Goal: Find specific page/section: Find specific page/section

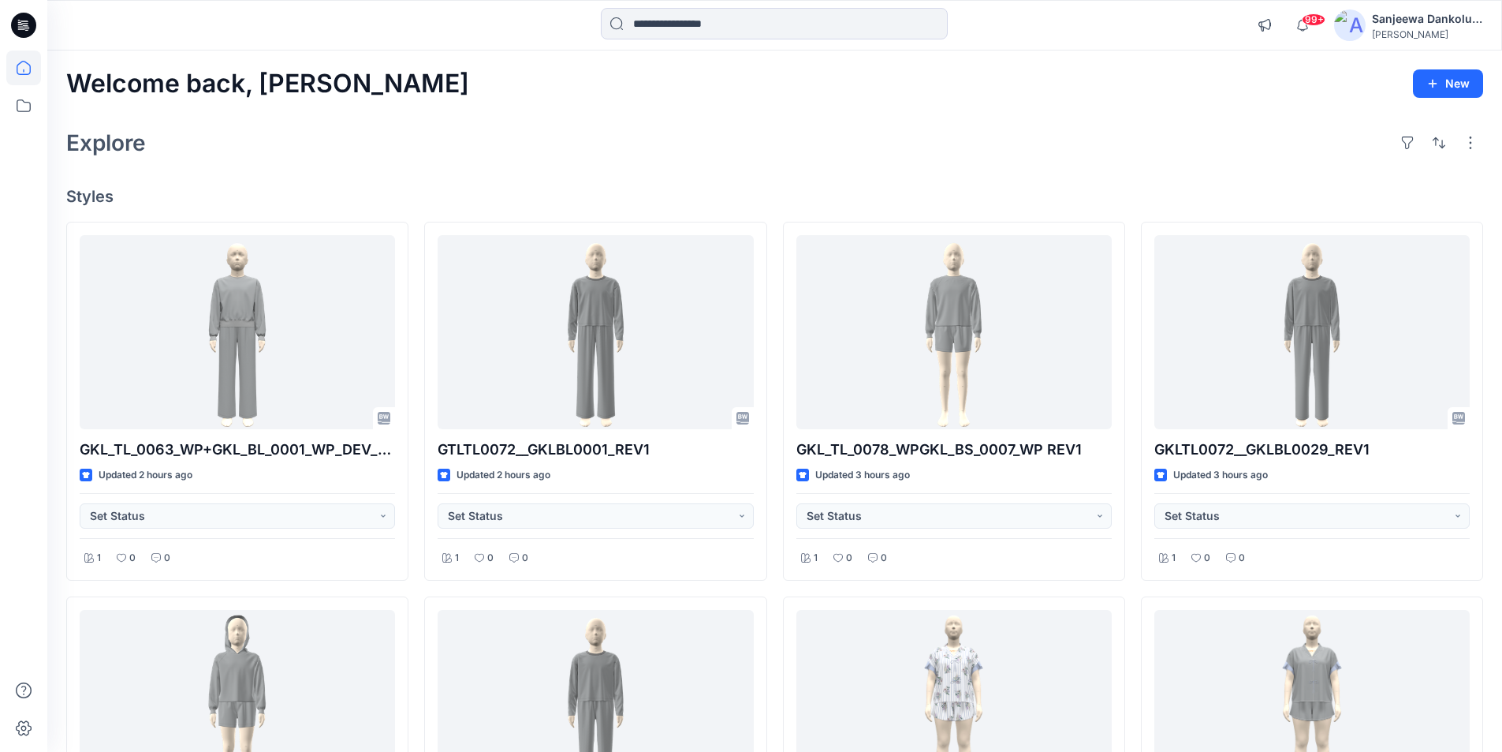
click at [21, 24] on icon at bounding box center [23, 25] width 25 height 25
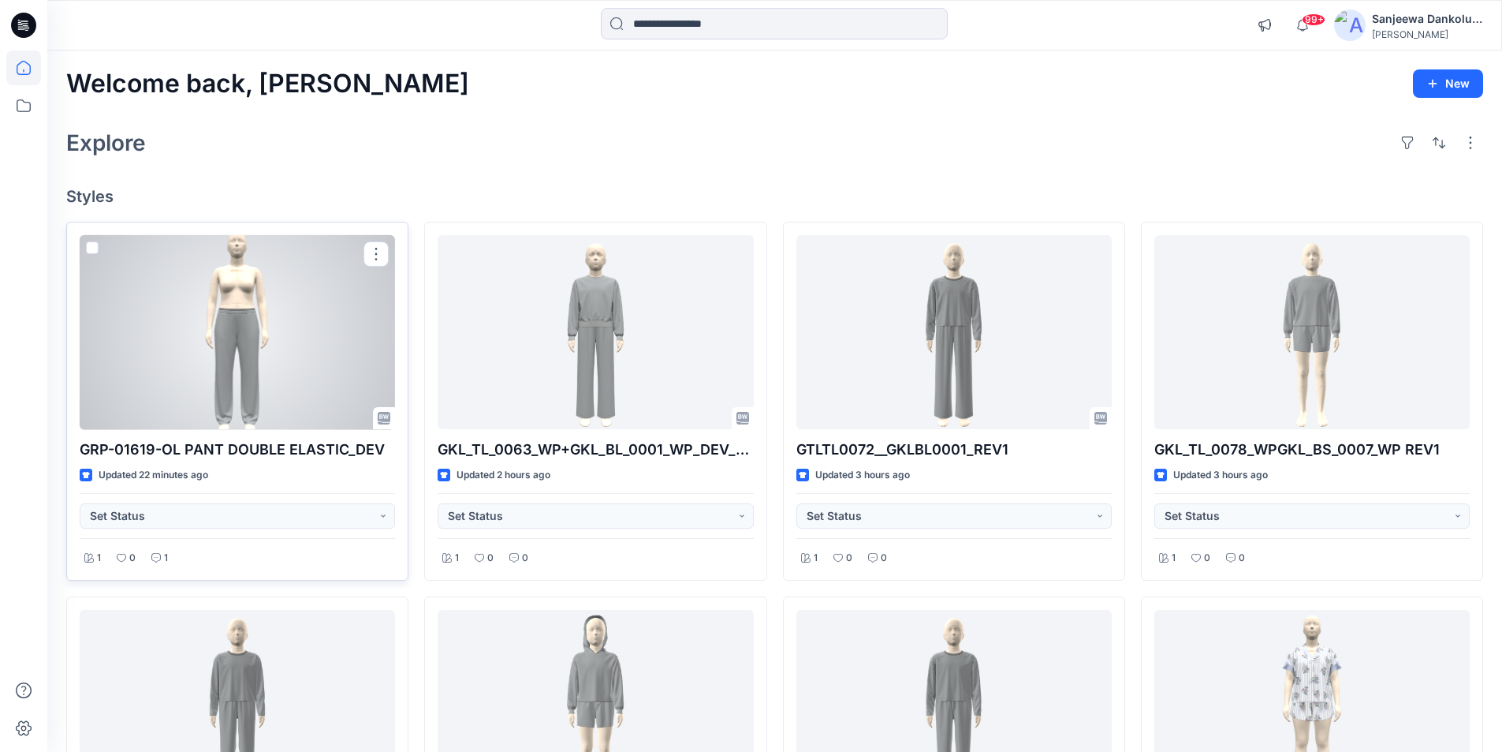
click at [275, 362] on div at bounding box center [237, 332] width 315 height 195
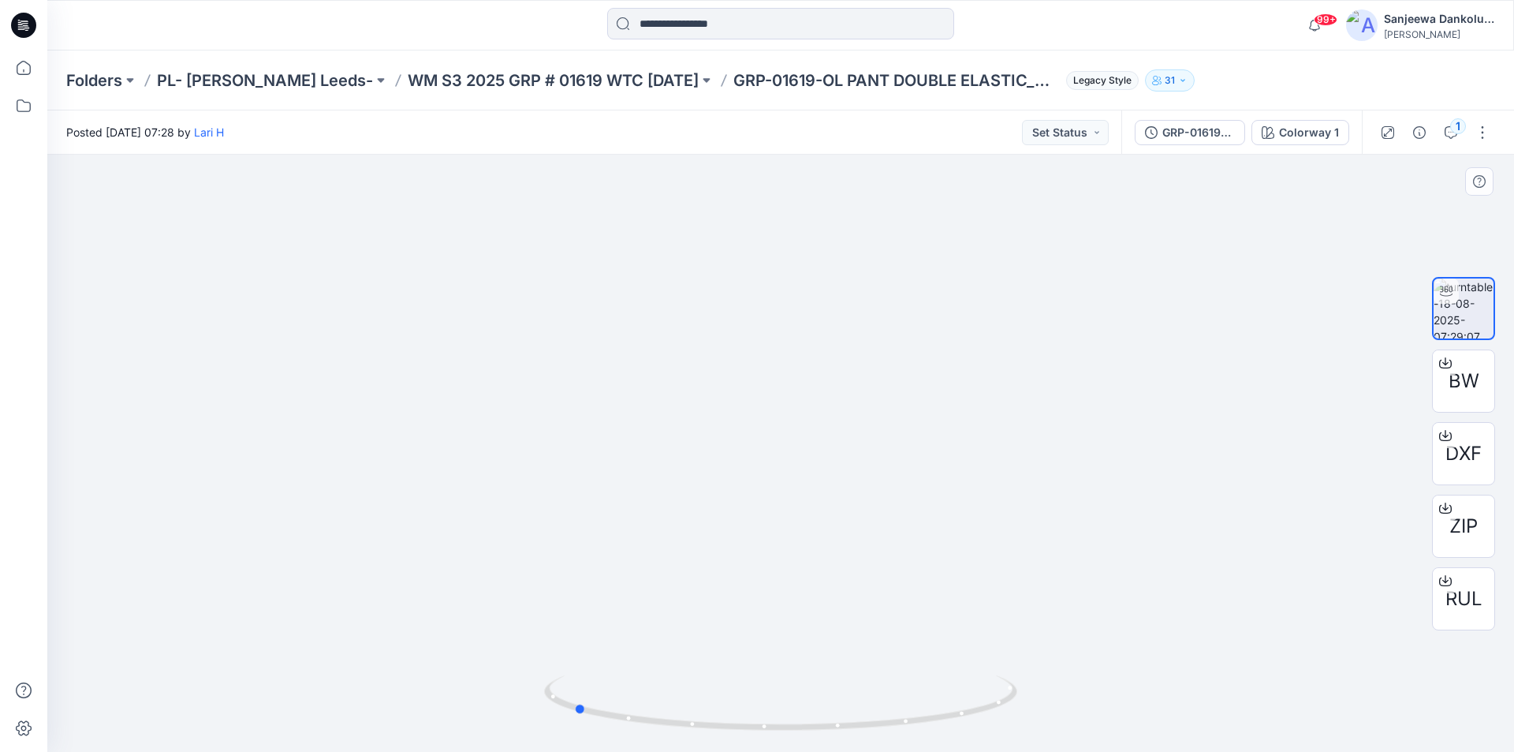
drag, startPoint x: 788, startPoint y: 725, endPoint x: 1054, endPoint y: 725, distance: 265.8
click at [1054, 725] on div at bounding box center [780, 453] width 1467 height 597
click at [256, 84] on p "PL- Richards Leeds-" at bounding box center [265, 80] width 216 height 22
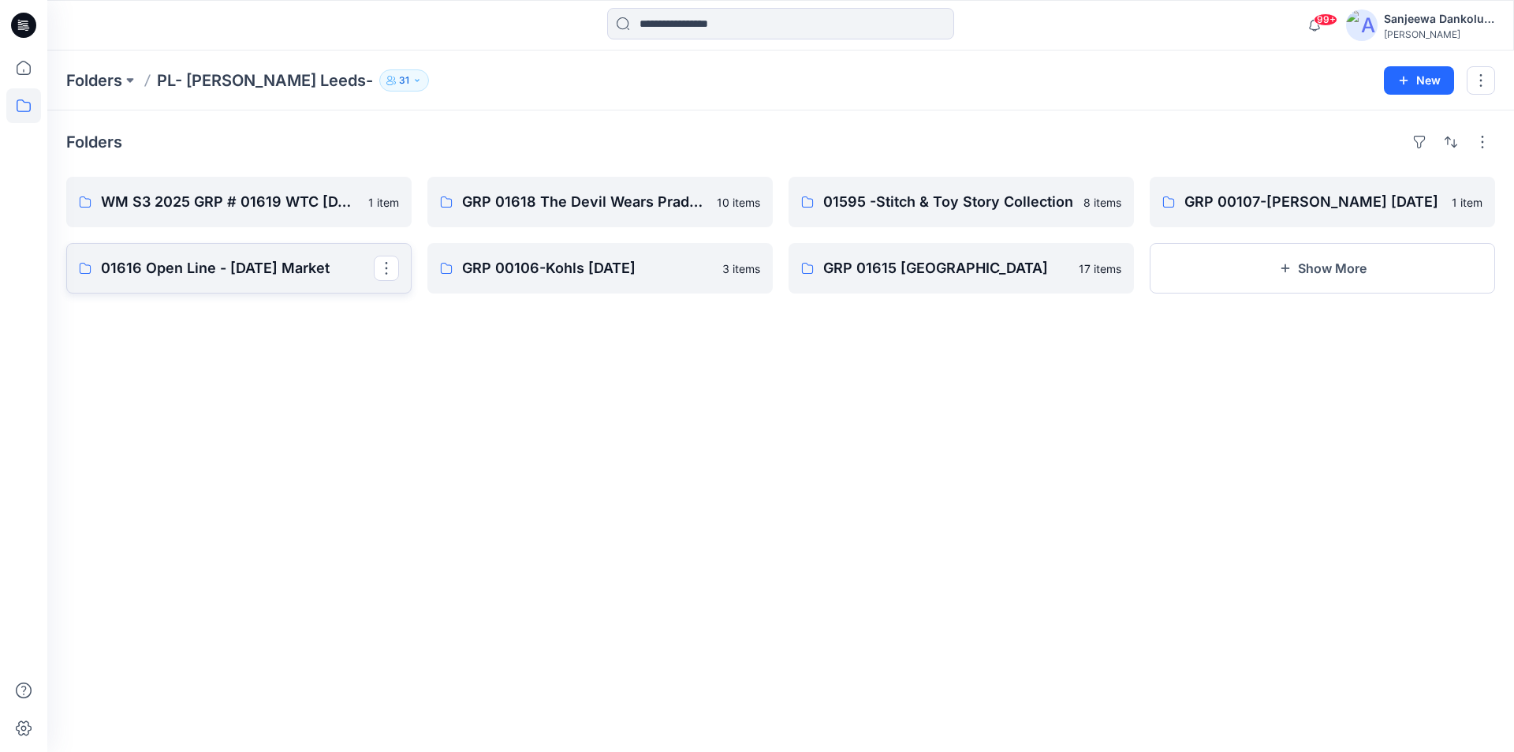
click at [244, 278] on p "01616 Open Line - August 2025 Market" at bounding box center [237, 268] width 273 height 22
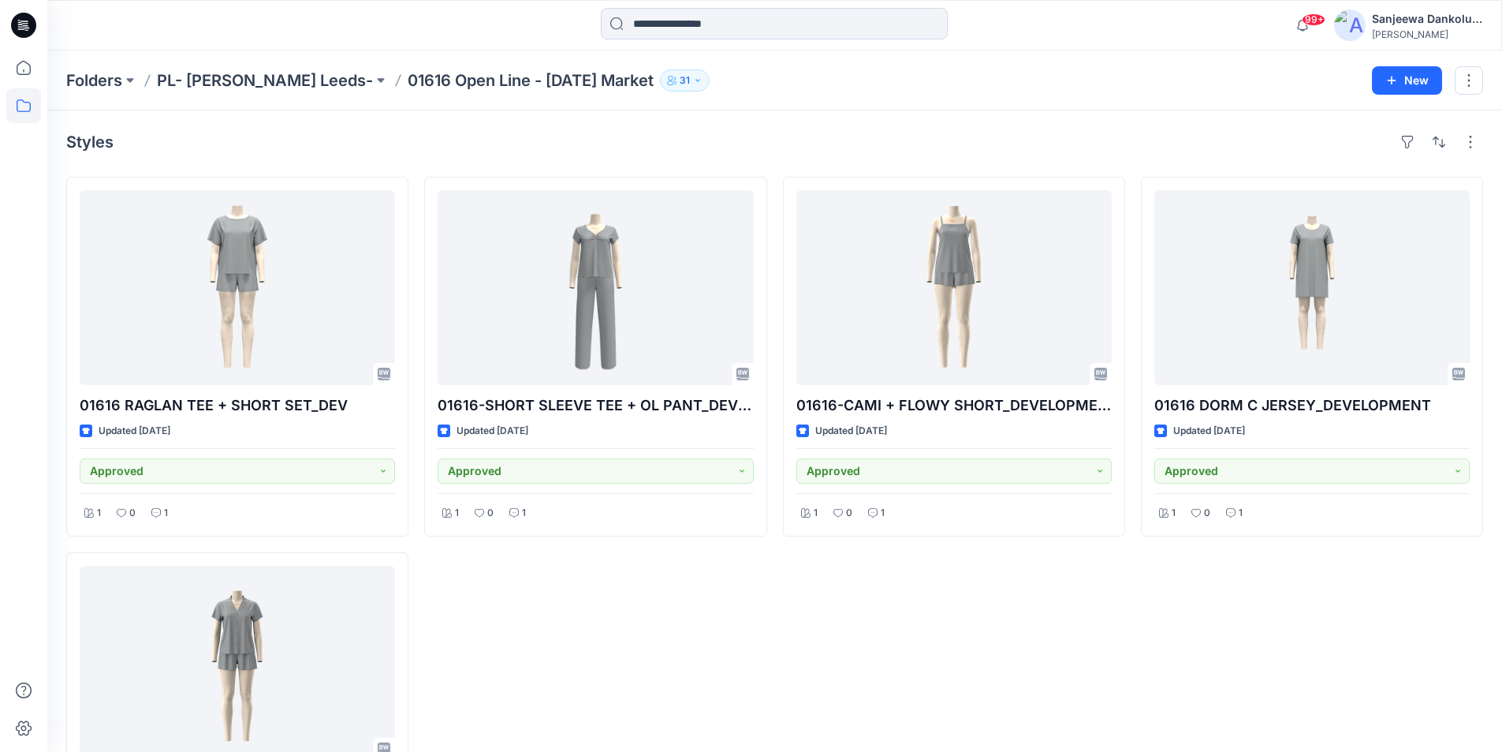
click at [39, 31] on div at bounding box center [23, 25] width 50 height 50
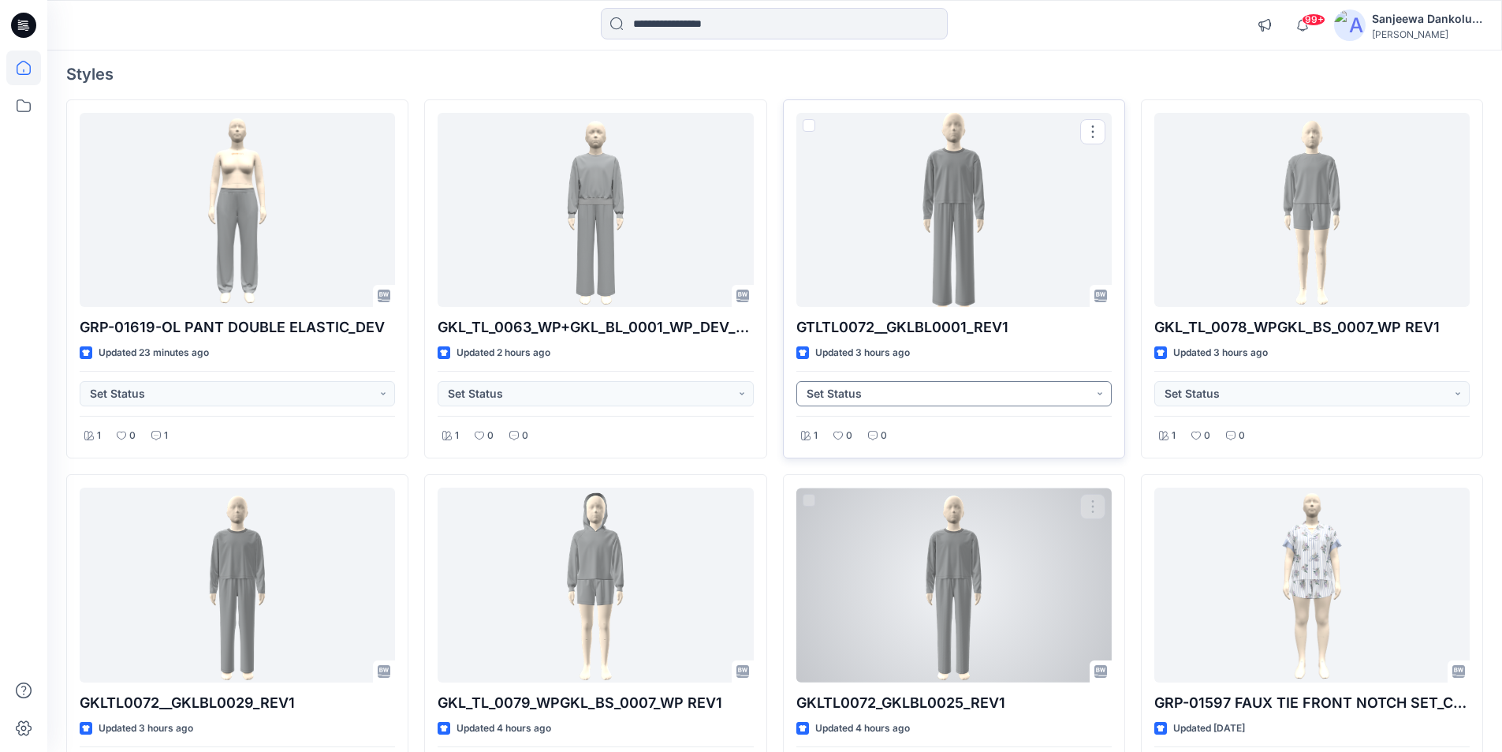
scroll to position [315, 0]
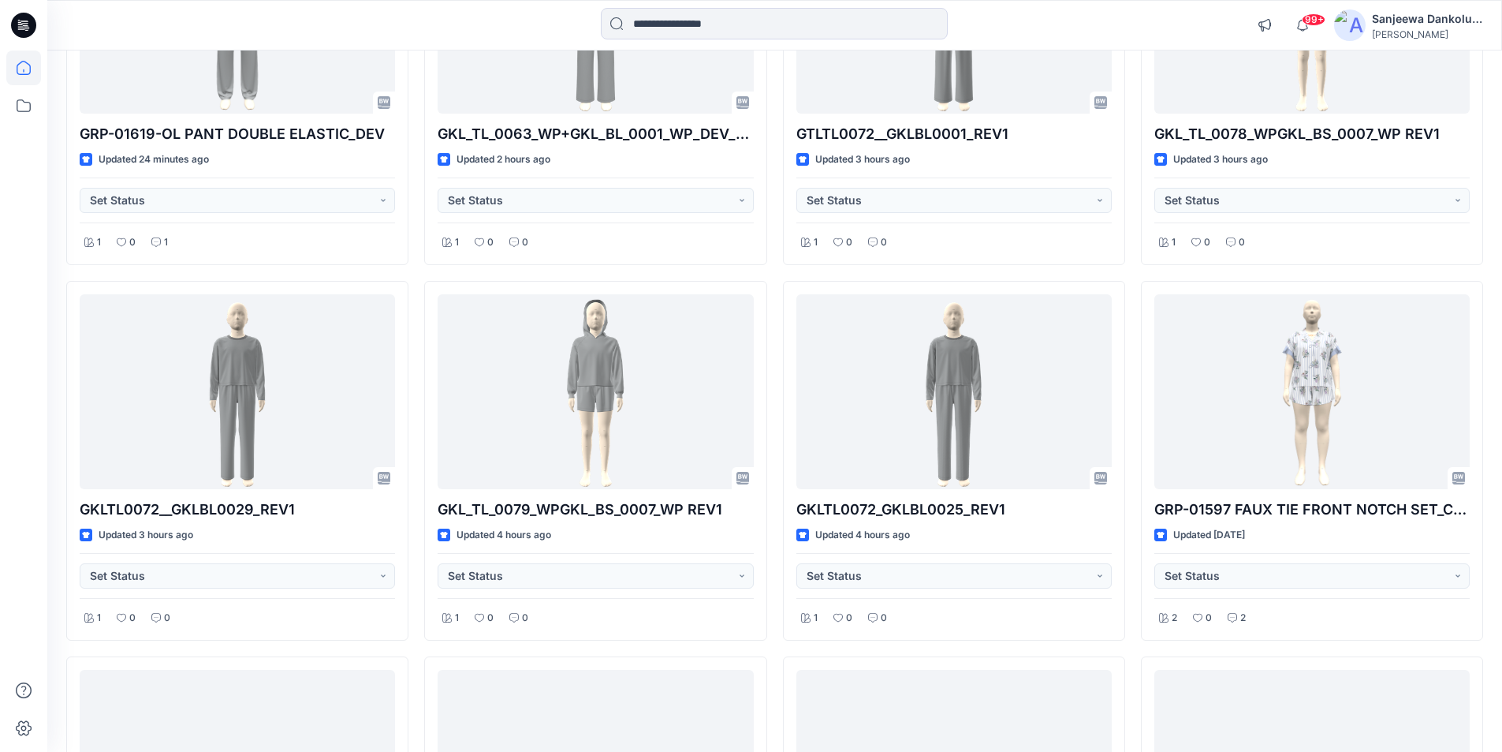
click at [28, 21] on icon at bounding box center [23, 25] width 25 height 25
